Goal: Find specific page/section: Find specific page/section

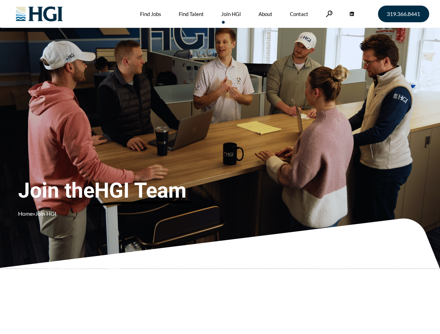
click at [220, 167] on div "Join the HGI Team Home » Join HGI" at bounding box center [130, 156] width 224 height 135
click at [328, 14] on link at bounding box center [329, 13] width 7 height 7
